Goal: Information Seeking & Learning: Understand process/instructions

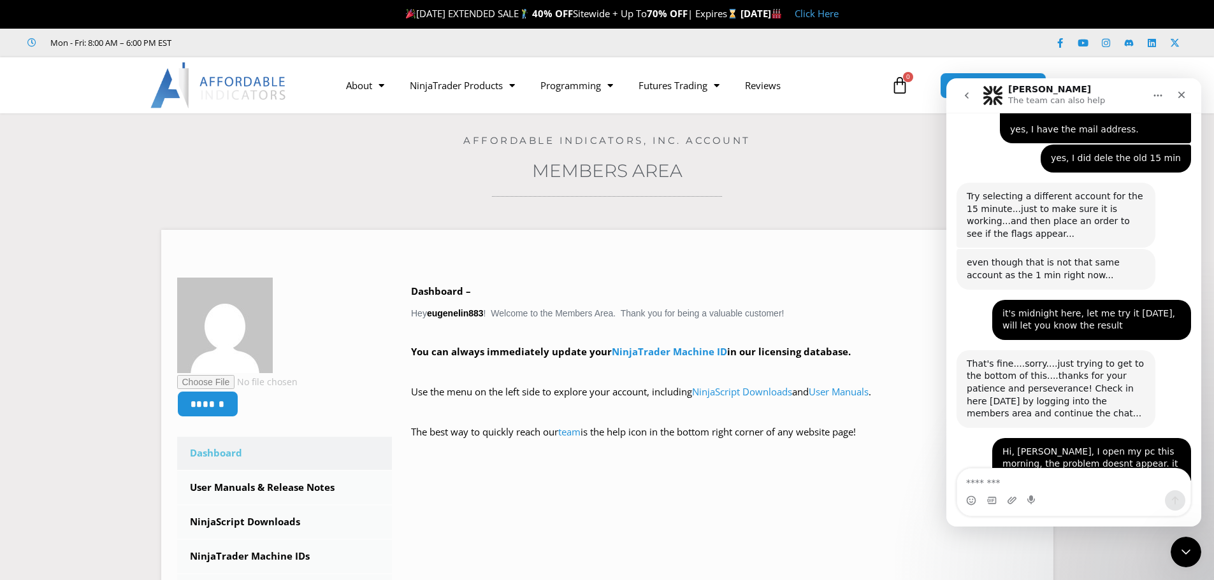
scroll to position [3205, 0]
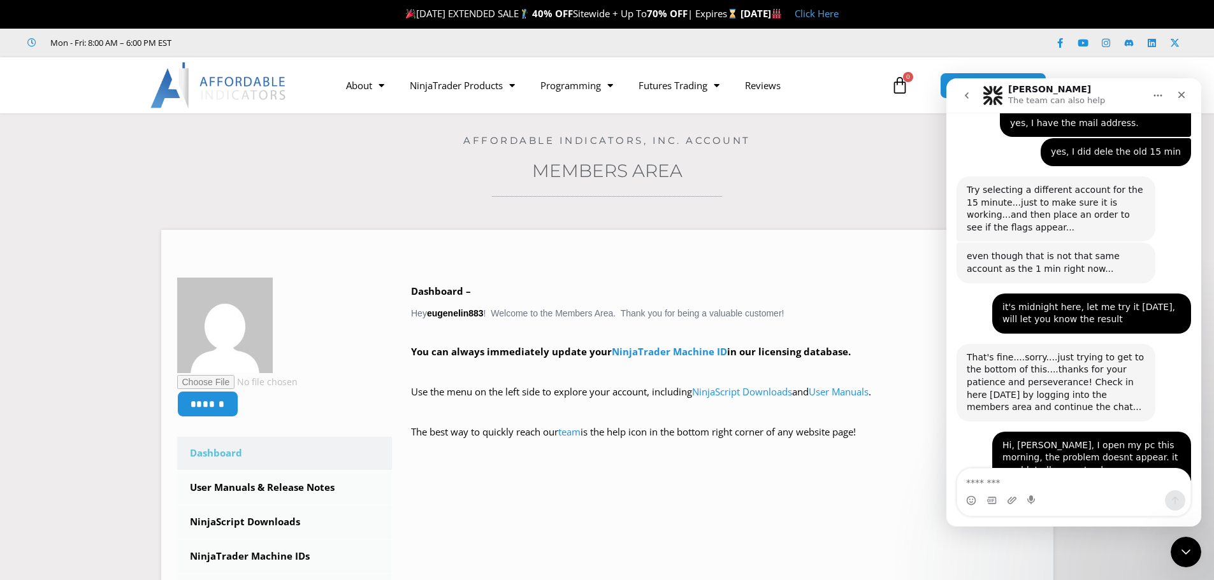
click at [1056, 478] on textarea "Message…" at bounding box center [1073, 480] width 233 height 22
type textarea "*"
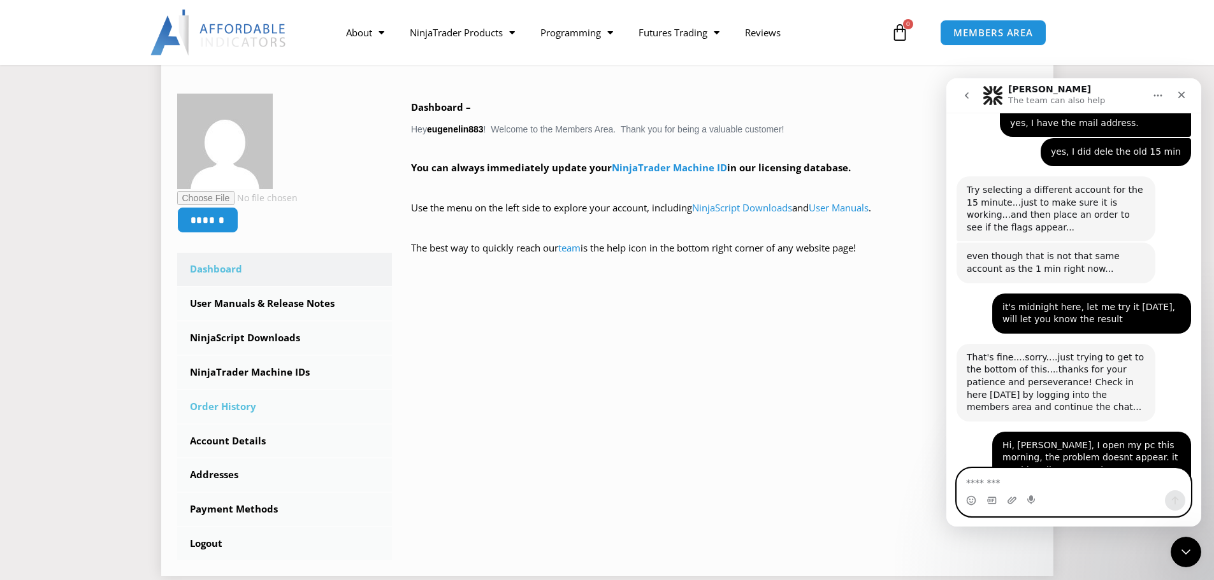
scroll to position [191, 0]
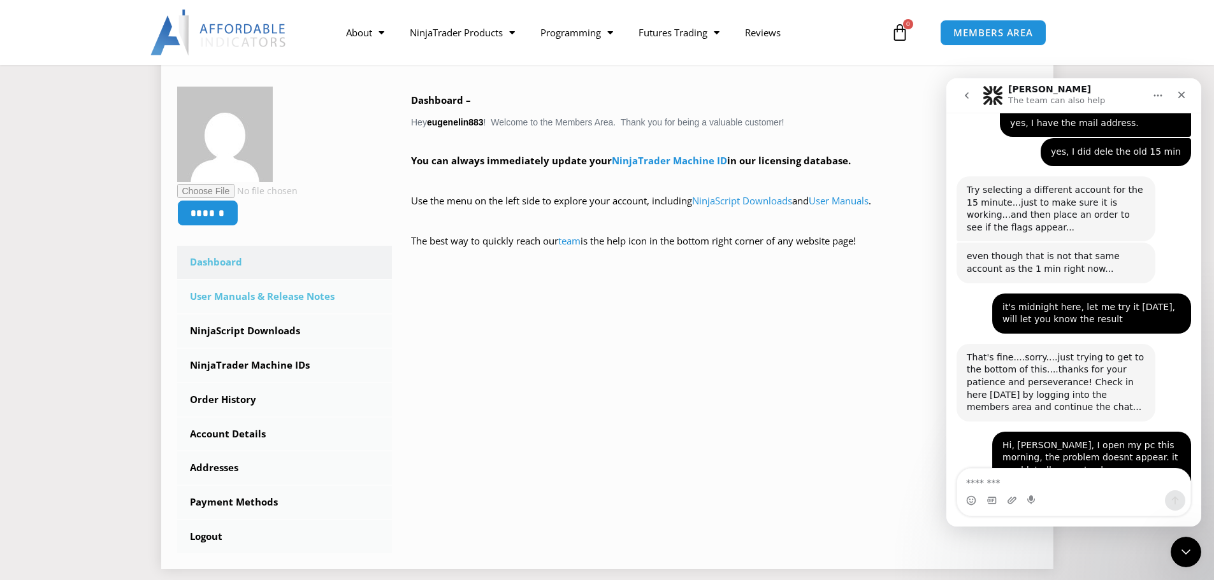
click at [252, 299] on link "User Manuals & Release Notes" at bounding box center [284, 296] width 215 height 33
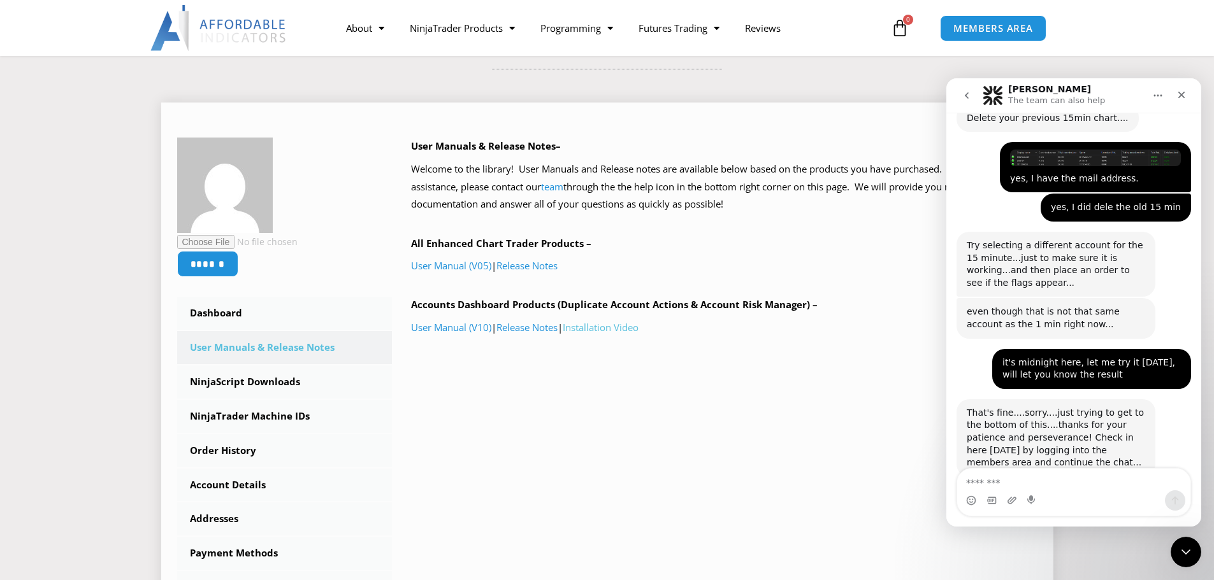
scroll to position [3200, 0]
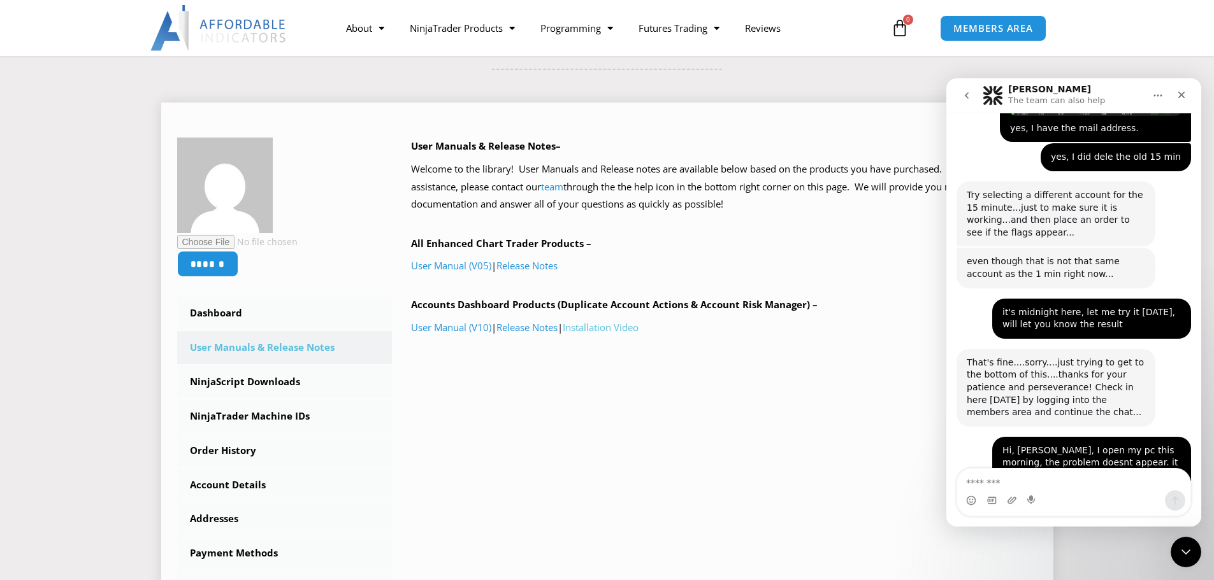
click at [609, 331] on link "Installation Video" at bounding box center [601, 327] width 76 height 13
